Goal: Information Seeking & Learning: Learn about a topic

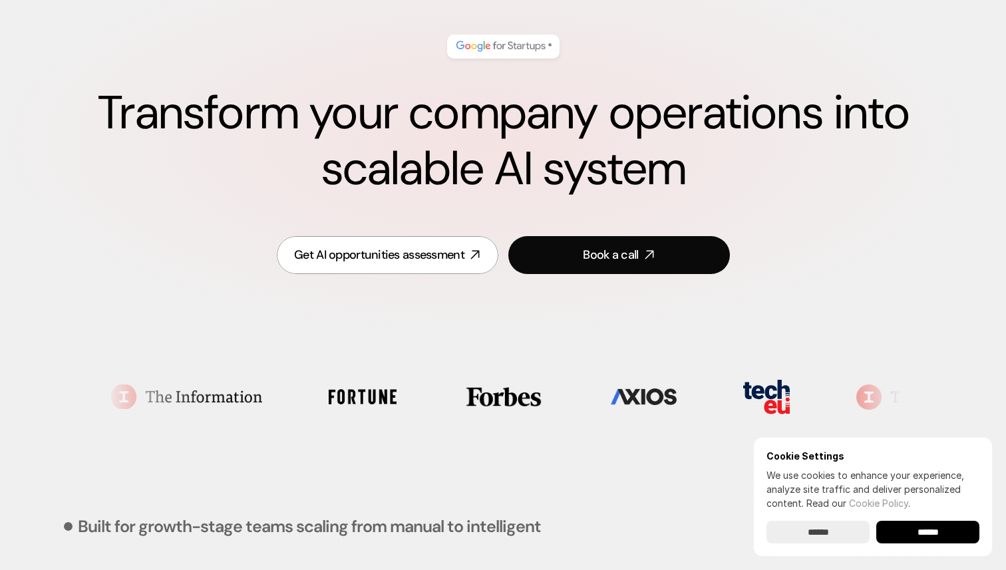
click at [903, 528] on input "******" at bounding box center [927, 532] width 103 height 23
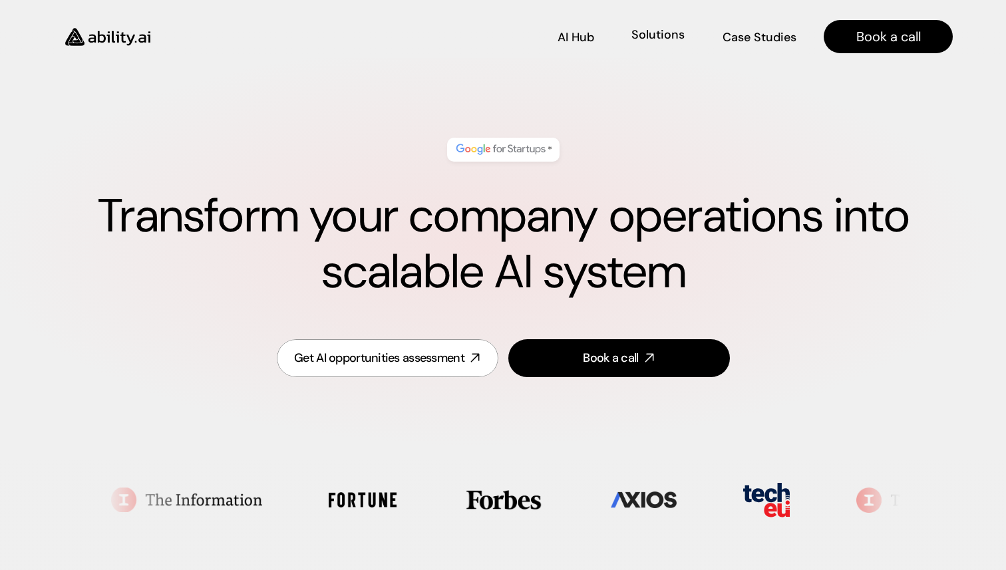
click at [672, 43] on p "Solutions" at bounding box center [657, 51] width 53 height 17
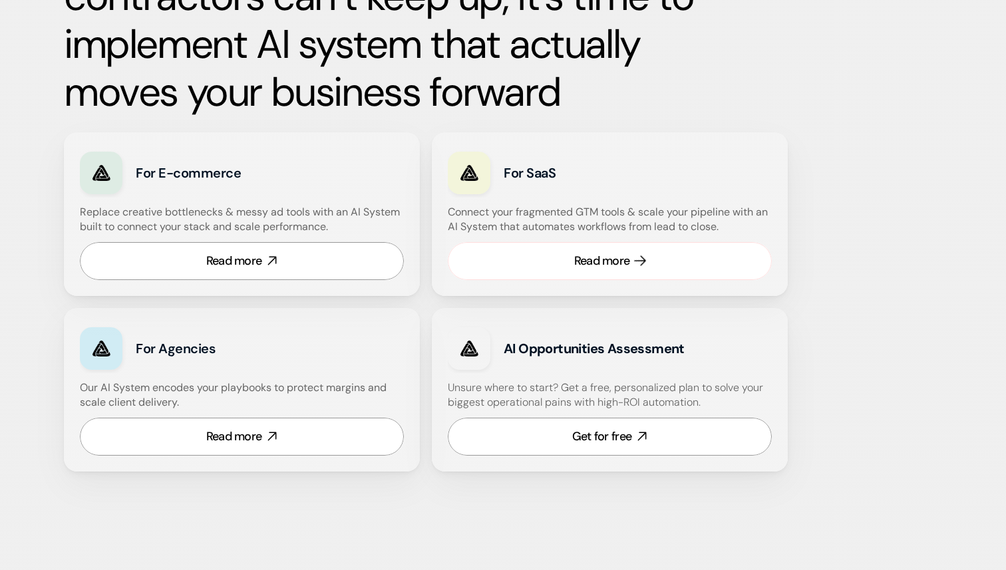
scroll to position [730, 0]
click at [345, 265] on link "Read more" at bounding box center [242, 260] width 324 height 38
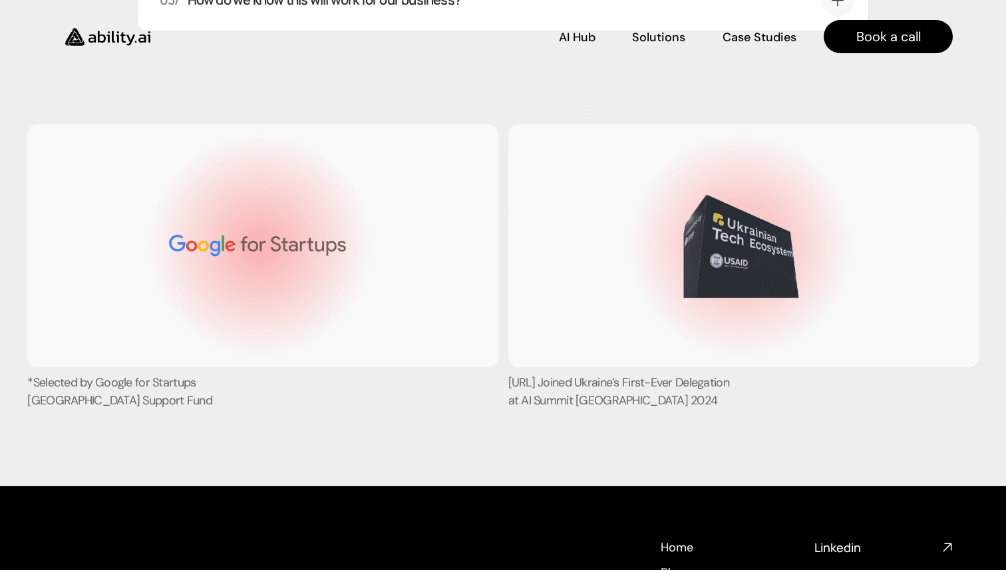
scroll to position [4722, 0]
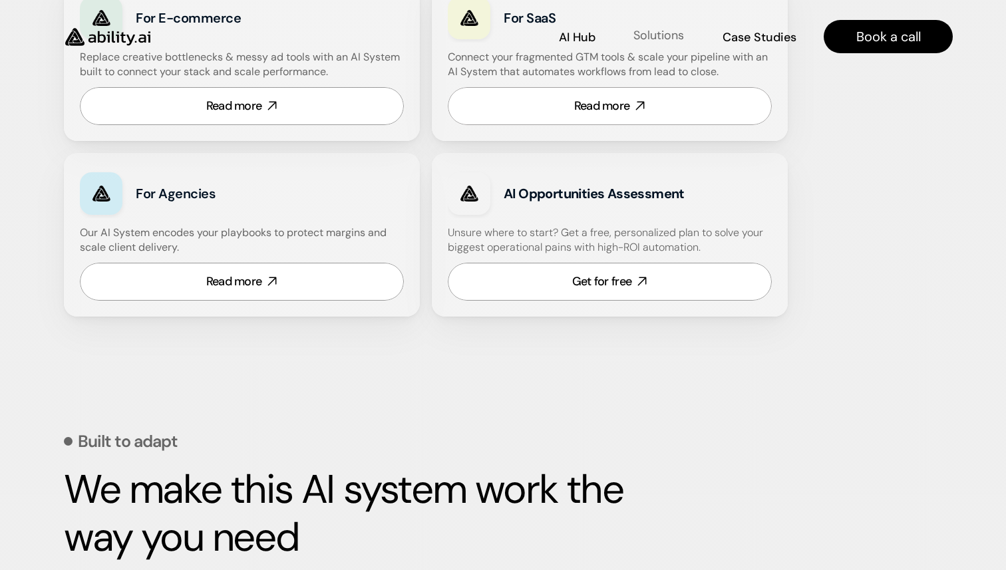
click at [656, 36] on p "Solutions" at bounding box center [658, 35] width 51 height 17
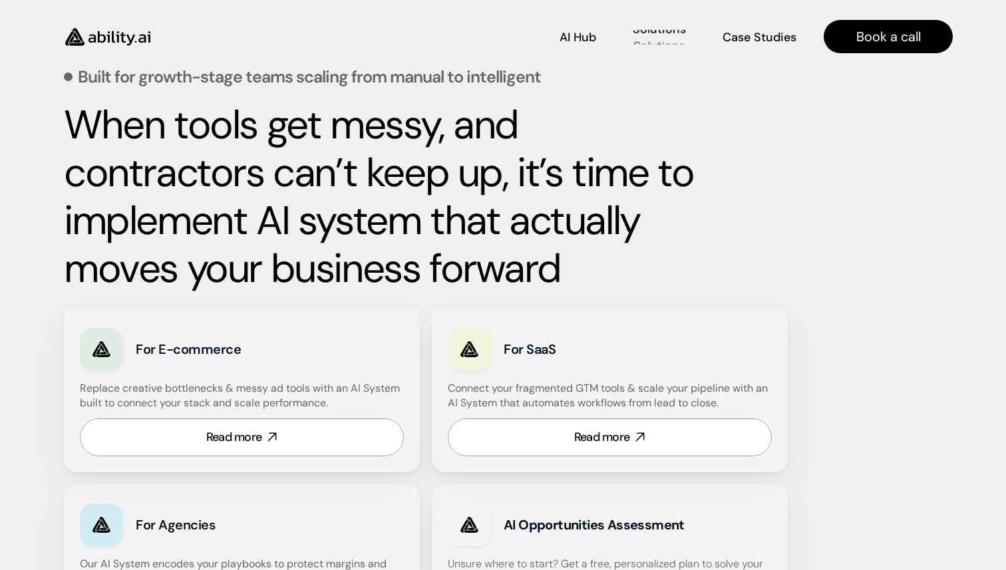
scroll to position [553, 0]
click at [724, 37] on div "Case Studies Case Studies" at bounding box center [759, 36] width 75 height 15
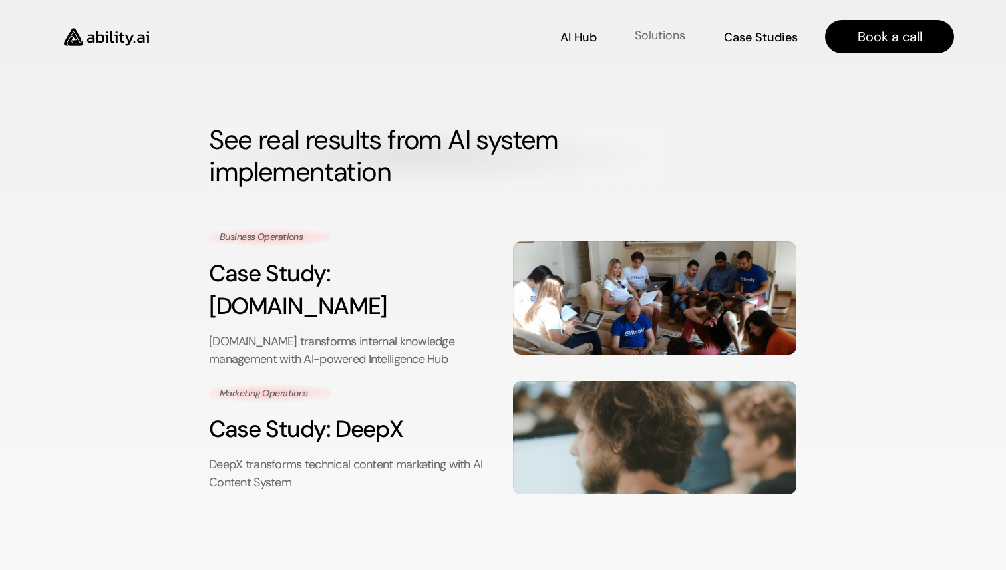
click at [636, 42] on p "Solutions" at bounding box center [660, 35] width 51 height 17
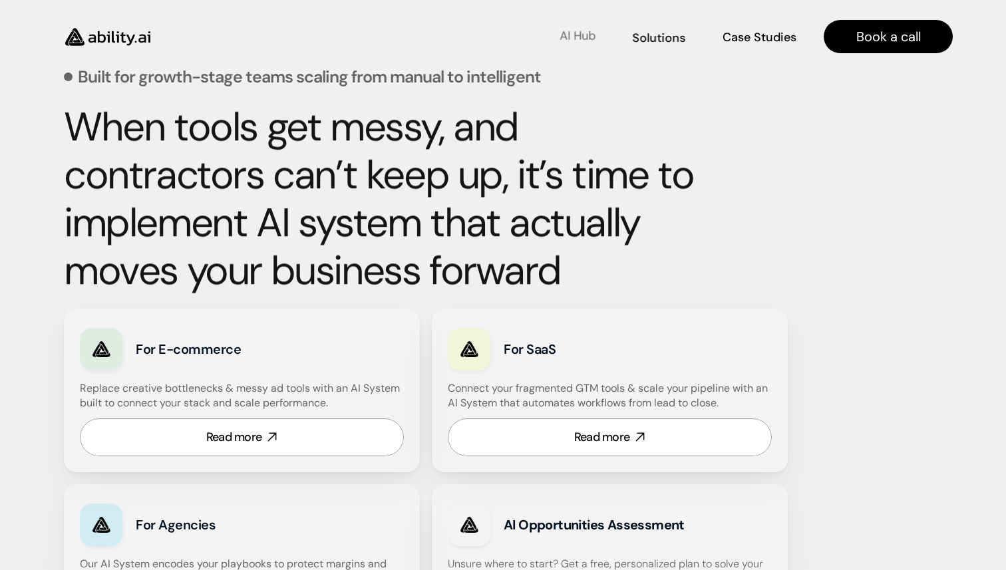
click at [568, 39] on p "AI Hub" at bounding box center [577, 36] width 36 height 17
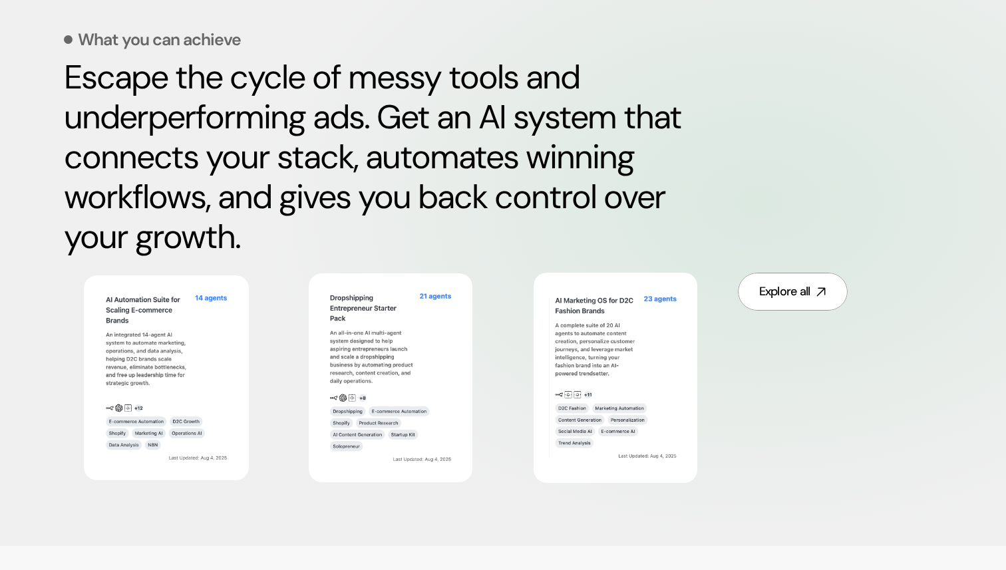
scroll to position [648, 0]
